Goal: Information Seeking & Learning: Find specific page/section

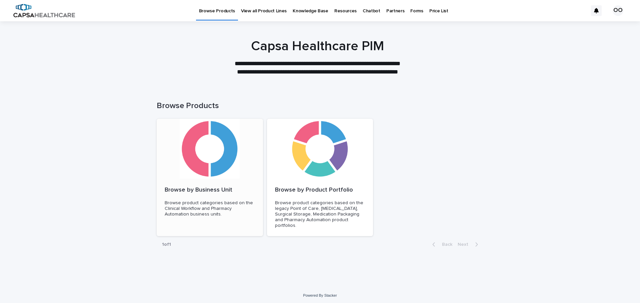
click at [235, 157] on div at bounding box center [210, 149] width 106 height 60
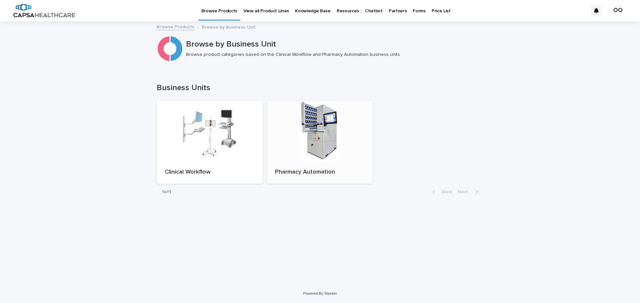
click at [316, 135] on div at bounding box center [320, 131] width 106 height 60
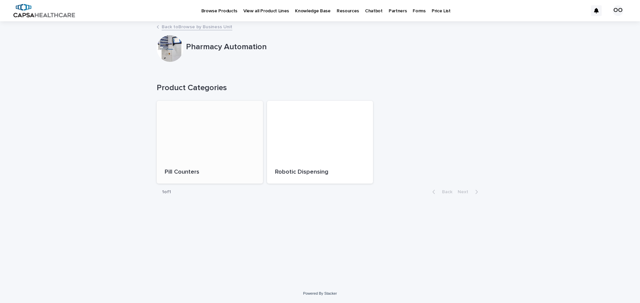
click at [193, 142] on div at bounding box center [210, 131] width 106 height 60
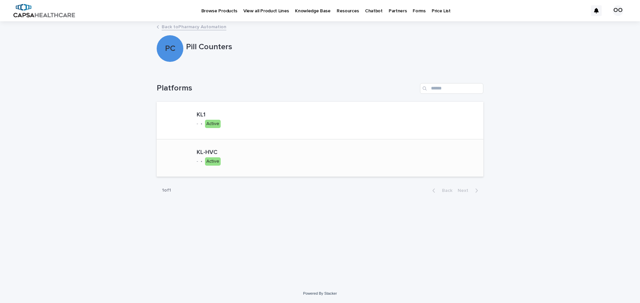
click at [200, 156] on p "KL-HVC" at bounding box center [219, 152] width 45 height 7
